Goal: Complete application form

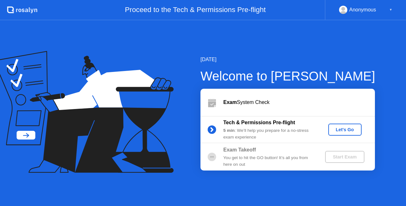
click at [341, 129] on div "Let's Go" at bounding box center [345, 129] width 28 height 5
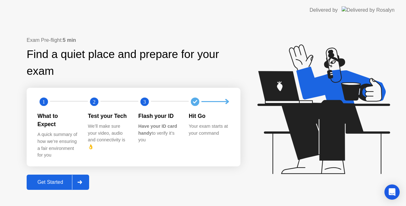
click at [58, 179] on div "Get Started" at bounding box center [50, 182] width 43 height 6
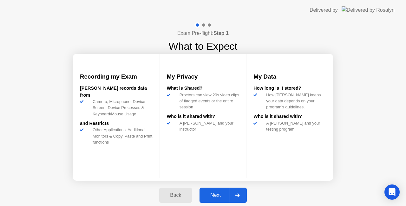
click at [220, 195] on div "Next" at bounding box center [215, 195] width 28 height 6
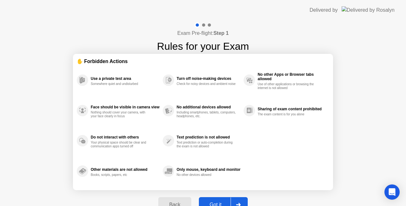
click at [218, 200] on button "Got it" at bounding box center [223, 204] width 49 height 15
select select "**********"
select select "*******"
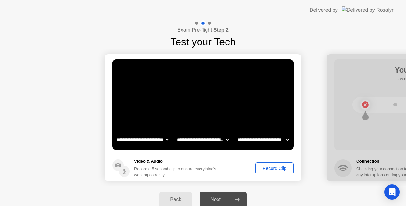
click at [264, 167] on div "Record Clip" at bounding box center [274, 168] width 34 height 5
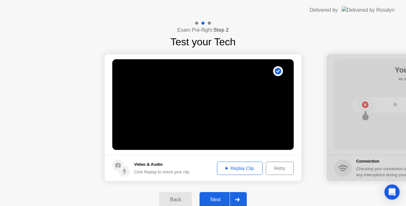
click at [222, 197] on div "Next" at bounding box center [215, 200] width 28 height 6
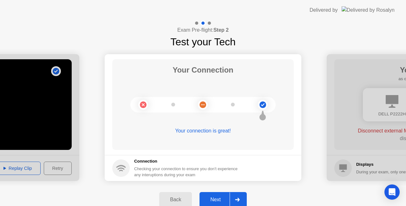
click at [215, 199] on div "Next" at bounding box center [215, 200] width 28 height 6
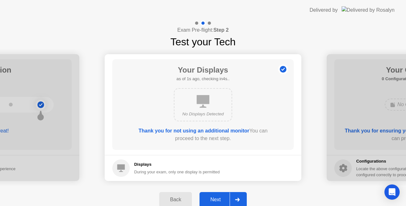
click at [216, 200] on div "Next" at bounding box center [215, 200] width 28 height 6
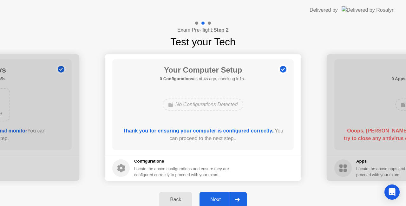
click at [215, 201] on div "Next" at bounding box center [215, 200] width 28 height 6
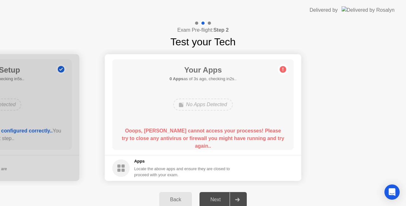
click at [282, 69] on circle at bounding box center [283, 69] width 7 height 7
click at [203, 105] on div "No Apps Detected" at bounding box center [202, 105] width 59 height 12
click at [122, 166] on rect at bounding box center [122, 166] width 3 height 3
click at [167, 168] on div "Locate the above apps and ensure they are closed to proceed with your exam." at bounding box center [182, 172] width 96 height 12
click at [140, 162] on h5 "Apps" at bounding box center [182, 161] width 96 height 6
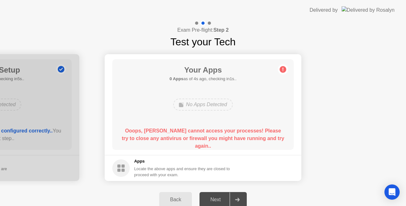
click at [186, 136] on b "Ooops, [PERSON_NAME] cannot access your processes! Please try to close any anti…" at bounding box center [203, 138] width 162 height 21
click at [195, 105] on div "No Apps Detected" at bounding box center [202, 105] width 59 height 12
click at [205, 131] on b "Ooops, [PERSON_NAME] cannot access your processes! Please try to close any anti…" at bounding box center [203, 138] width 162 height 21
click at [241, 115] on div "Your Apps 0 Apps as of 4s ago, checking in1s.. No Apps Detected Ooops, [PERSON_…" at bounding box center [202, 104] width 181 height 91
click at [282, 70] on circle at bounding box center [283, 69] width 7 height 7
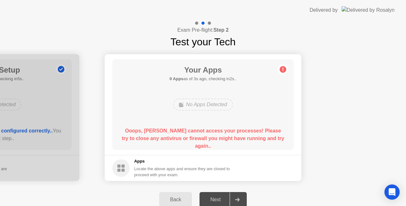
click at [282, 70] on circle at bounding box center [283, 69] width 7 height 7
click at [223, 198] on div "Next" at bounding box center [215, 200] width 28 height 6
click at [240, 199] on icon at bounding box center [237, 200] width 5 height 4
click at [119, 167] on rect at bounding box center [118, 166] width 3 height 3
click at [161, 141] on b "Ooops, [PERSON_NAME] cannot access your processes! Please try to close any anti…" at bounding box center [203, 138] width 162 height 21
